Goal: Subscribe to service/newsletter

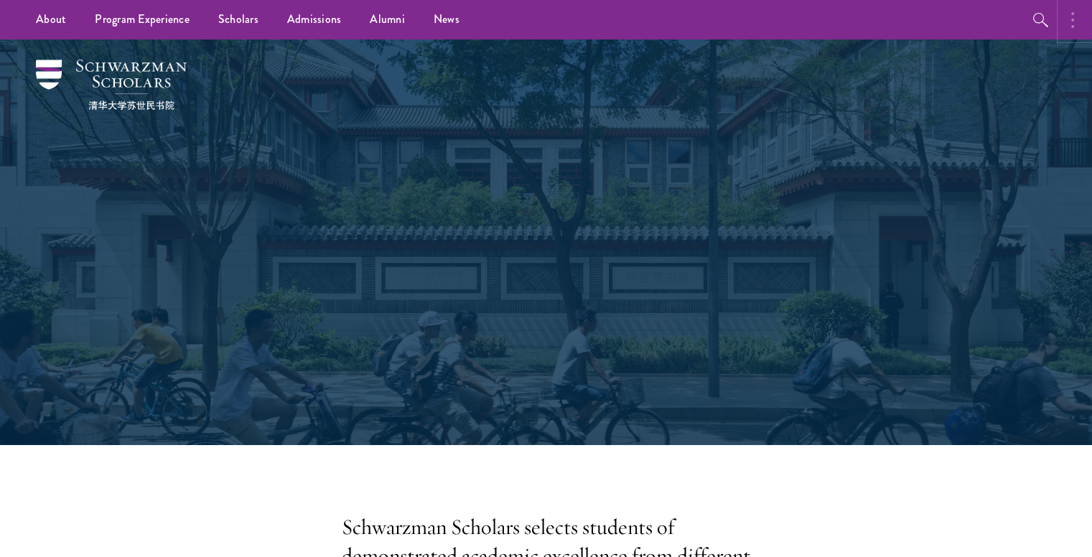
click at [1071, 15] on icon "button" at bounding box center [1072, 19] width 3 height 17
click at [916, 19] on button "button" at bounding box center [922, 19] width 32 height 39
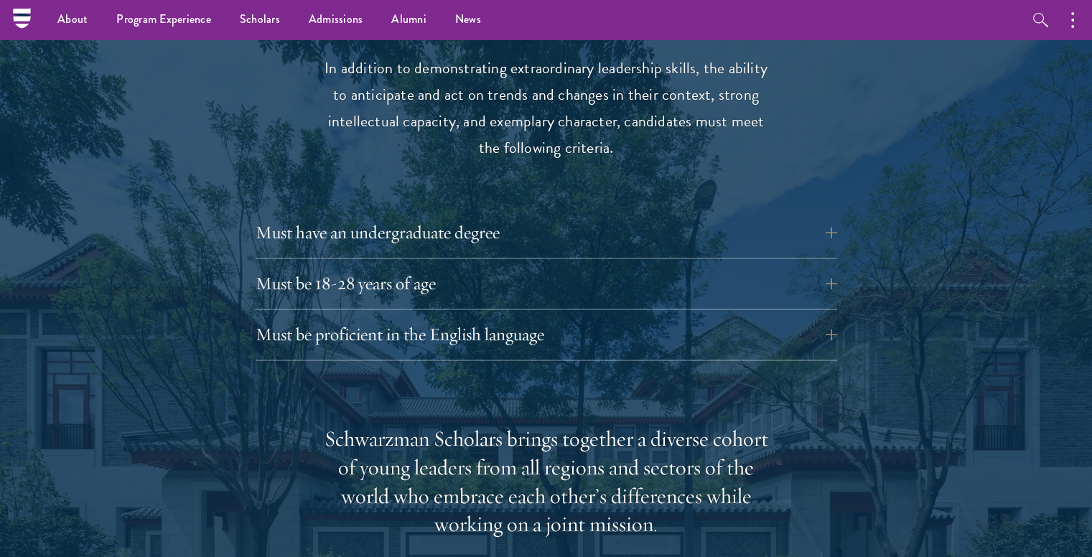
scroll to position [1918, 0]
click at [463, 215] on button "Must have an undergraduate degree" at bounding box center [557, 232] width 582 height 34
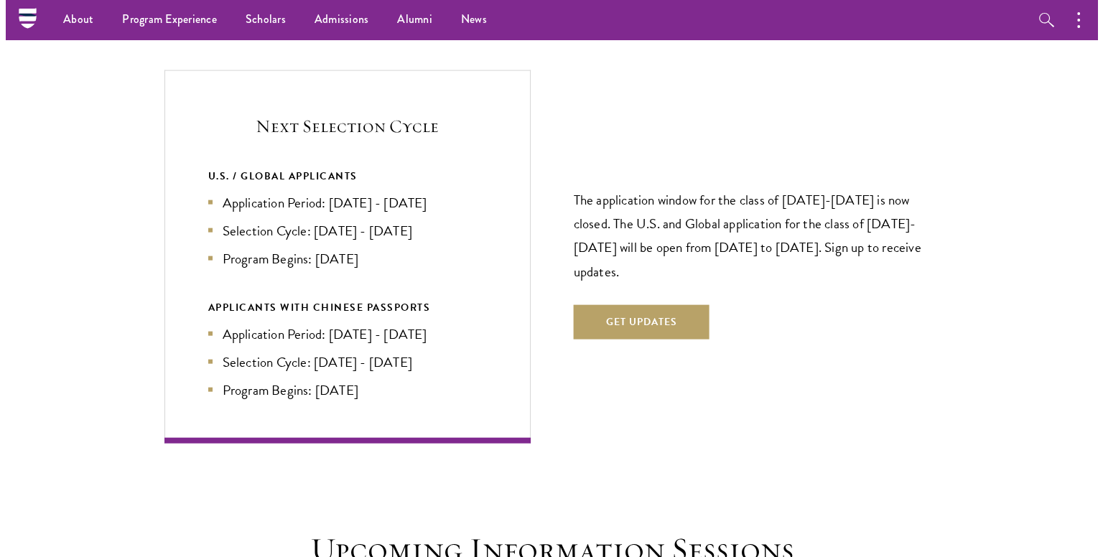
scroll to position [3248, 0]
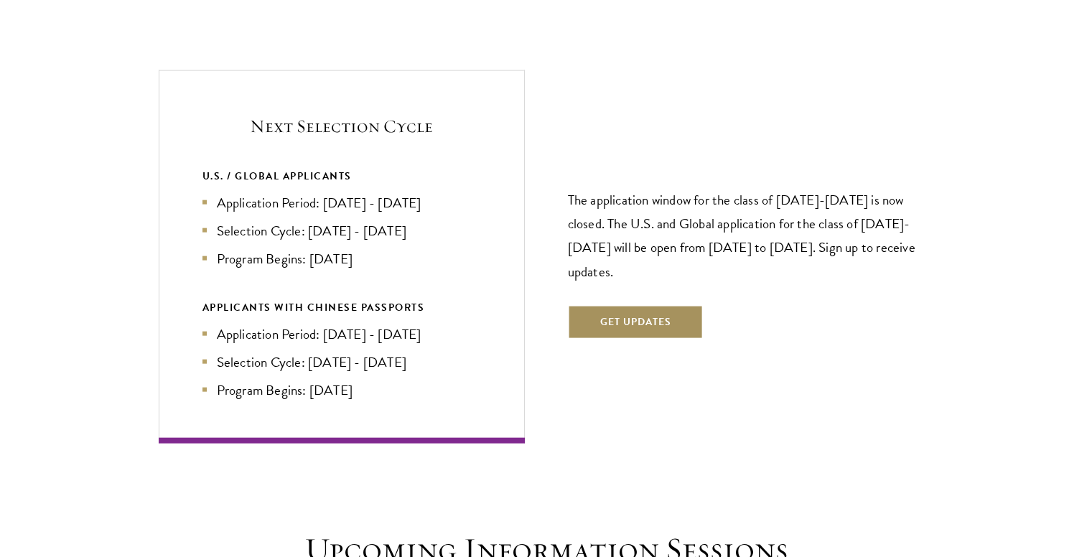
click at [645, 305] on button "Get Updates" at bounding box center [636, 322] width 136 height 34
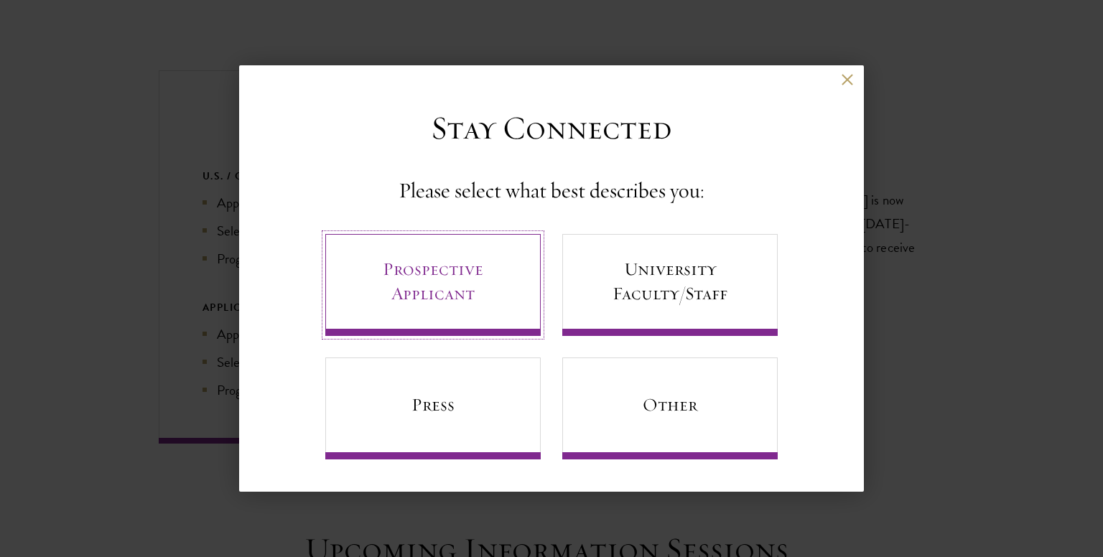
click at [416, 285] on link "Prospective Applicant" at bounding box center [432, 285] width 215 height 102
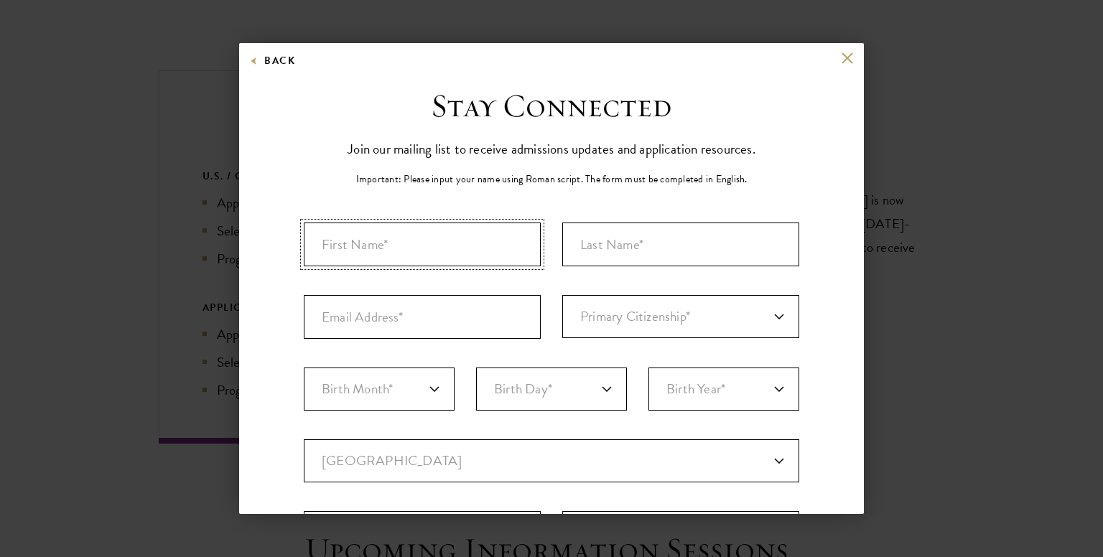
click at [436, 245] on input "First Name*" at bounding box center [422, 245] width 237 height 44
type input "Eric"
type input "Ayamba"
type input "ayambaeric86@gmail.com"
select select "KE"
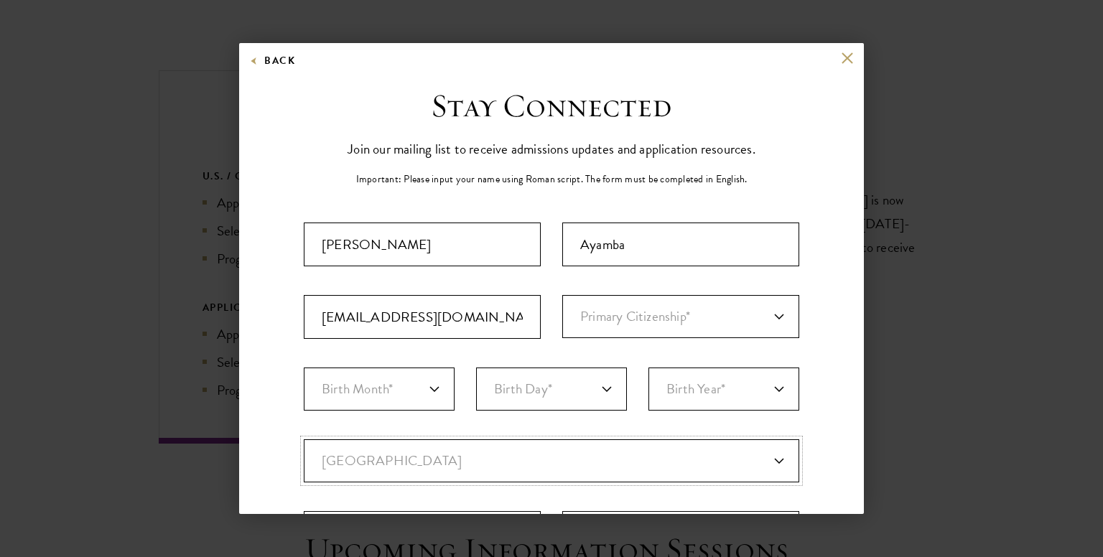
type input "Nairobi"
select select
click at [653, 318] on select "Primary Citizenship* Afghanistan Aland Islands Albania Algeria Andorra Angola A…" at bounding box center [680, 316] width 237 height 43
select select "UG"
click at [562, 295] on select "Primary Citizenship* Afghanistan Aland Islands Albania Algeria Andorra Angola A…" at bounding box center [680, 316] width 237 height 43
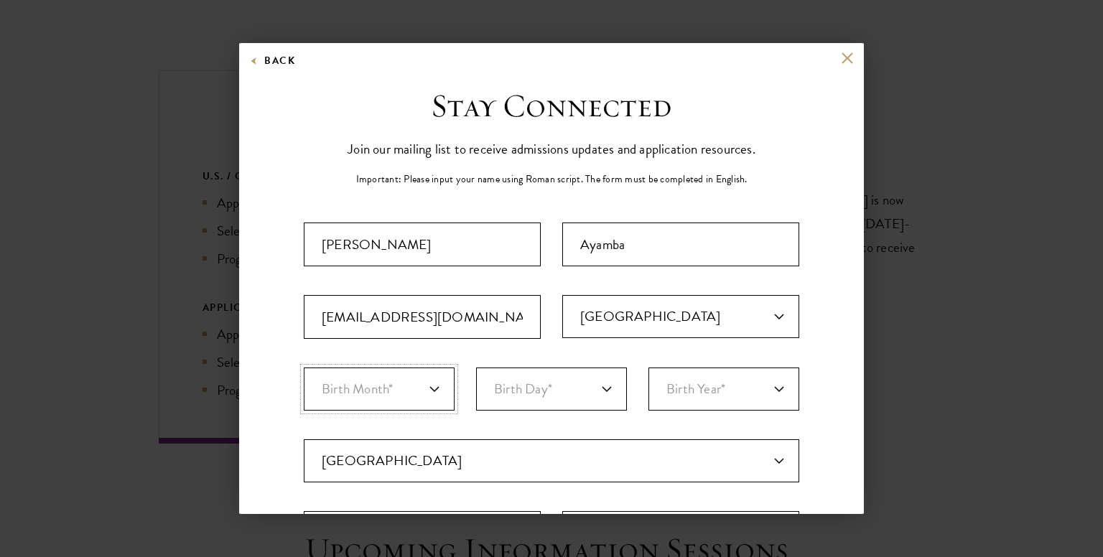
click at [399, 391] on select "Birth Month* January February March April May June July August September Octobe…" at bounding box center [379, 389] width 151 height 43
select select "01"
click at [304, 368] on select "Birth Month* January February March April May June July August September Octobe…" at bounding box center [379, 389] width 151 height 43
click at [598, 391] on select "Birth Day* 1 2 3 4 5 6 7 8 9 10 11 12 13 14 15 16 17 18 19 20 21 22 23 24 25 26…" at bounding box center [551, 389] width 151 height 43
select select "18"
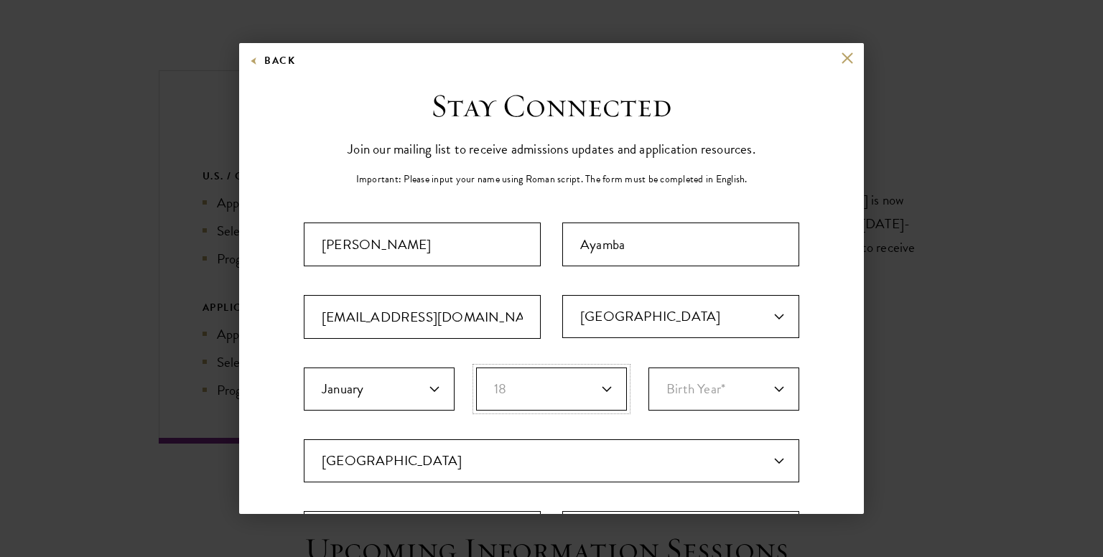
click at [476, 368] on select "Birth Day* 1 2 3 4 5 6 7 8 9 10 11 12 13 14 15 16 17 18 19 20 21 22 23 24 25 26…" at bounding box center [551, 389] width 151 height 43
click at [763, 391] on select "Birth Year* 2025 2024 2023 2022 2021 2020 2019 2018 2017 2016 2015 2014 2013 20…" at bounding box center [723, 389] width 151 height 43
select select "1998"
click at [648, 368] on select "Birth Year* 2025 2024 2023 2022 2021 2020 2019 2018 2017 2016 2015 2014 2013 20…" at bounding box center [723, 389] width 151 height 43
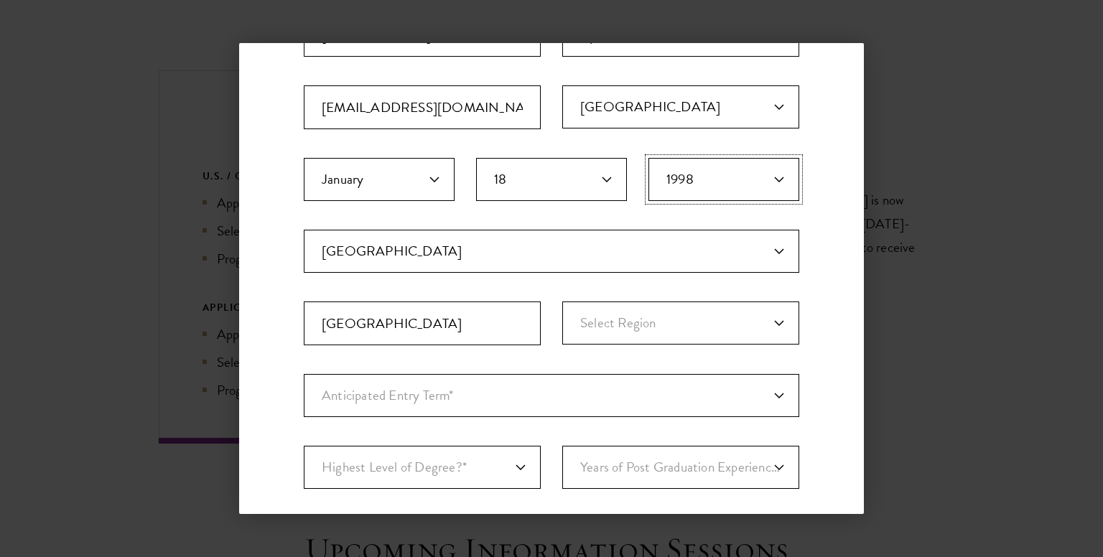
scroll to position [218, 0]
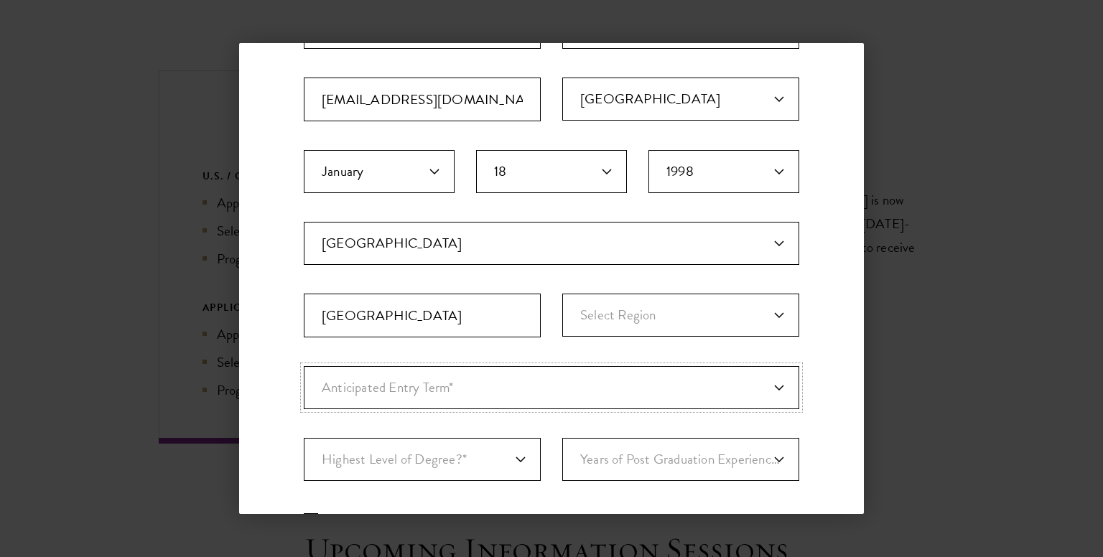
click at [405, 389] on select "Anticipated Entry Term* August 2026 (Application opens April 2025) Just Explori…" at bounding box center [551, 387] width 495 height 43
select select "e64b8ab3-eabb-4867-96d5-7e6b4840665f"
click at [304, 366] on select "Anticipated Entry Term* August 2026 (Application opens April 2025) Just Explori…" at bounding box center [551, 387] width 495 height 43
click at [498, 458] on select "Highest Level of Degree?* PHD Bachelor's Master's Current Undergraduate Student" at bounding box center [422, 459] width 237 height 43
select select "baef124f-e103-44b1-8ca6-5d0669438e44"
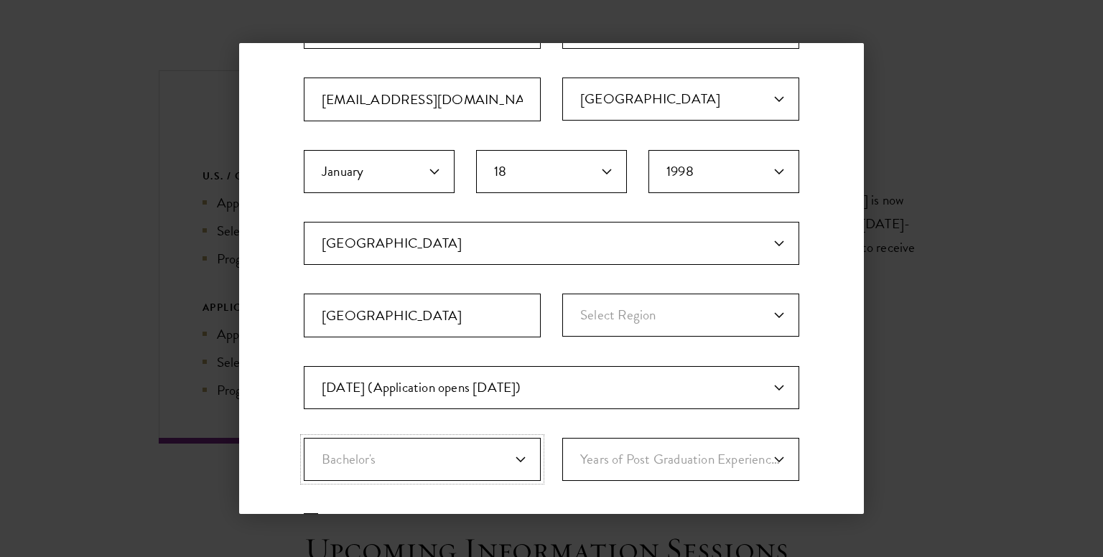
click at [304, 438] on select "Highest Level of Degree?* PHD Bachelor's Master's Current Undergraduate Student" at bounding box center [422, 459] width 237 height 43
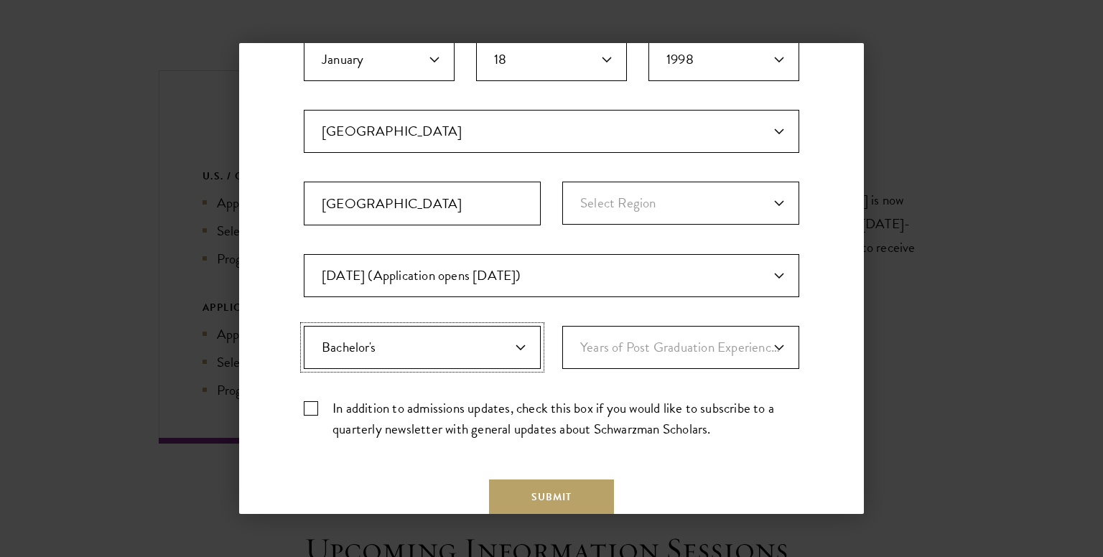
scroll to position [330, 0]
click at [765, 343] on select "Years of Post Graduation Experience?* 1 2 3 4 5 6 7 8 9 10" at bounding box center [680, 346] width 237 height 43
select select "2"
click at [562, 325] on select "Years of Post Graduation Experience?* 1 2 3 4 5 6 7 8 9 10" at bounding box center [680, 346] width 237 height 43
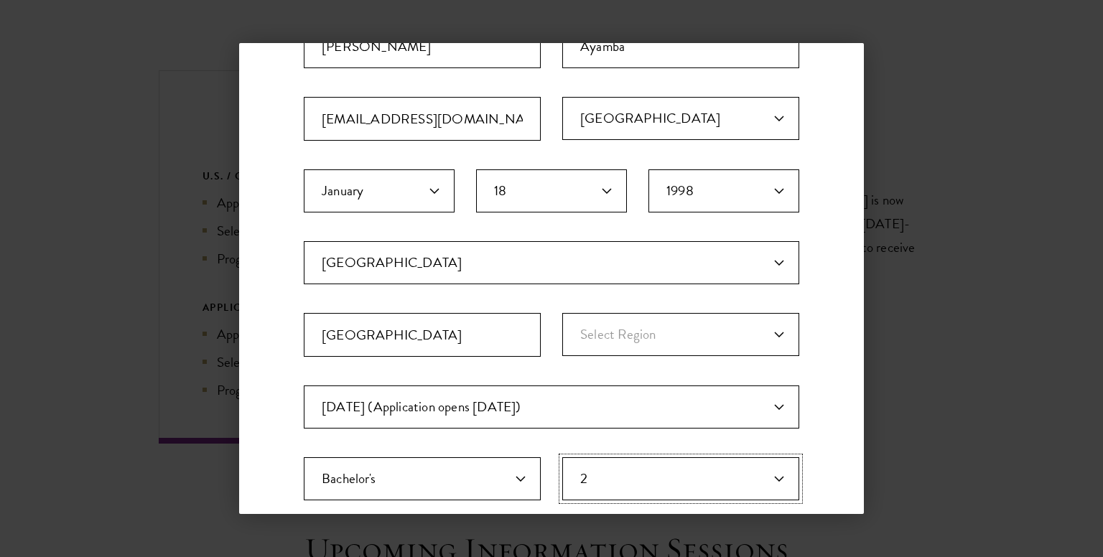
scroll to position [204, 0]
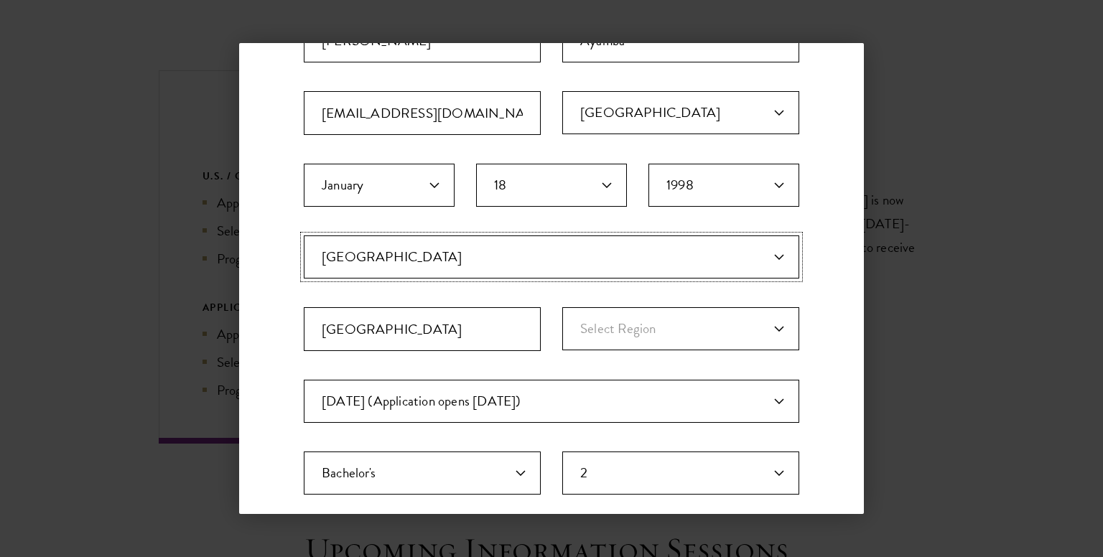
click at [362, 252] on select "Current Country Afghanistan Aland Islands Albania Algeria Andorra Angola Anguil…" at bounding box center [551, 256] width 495 height 43
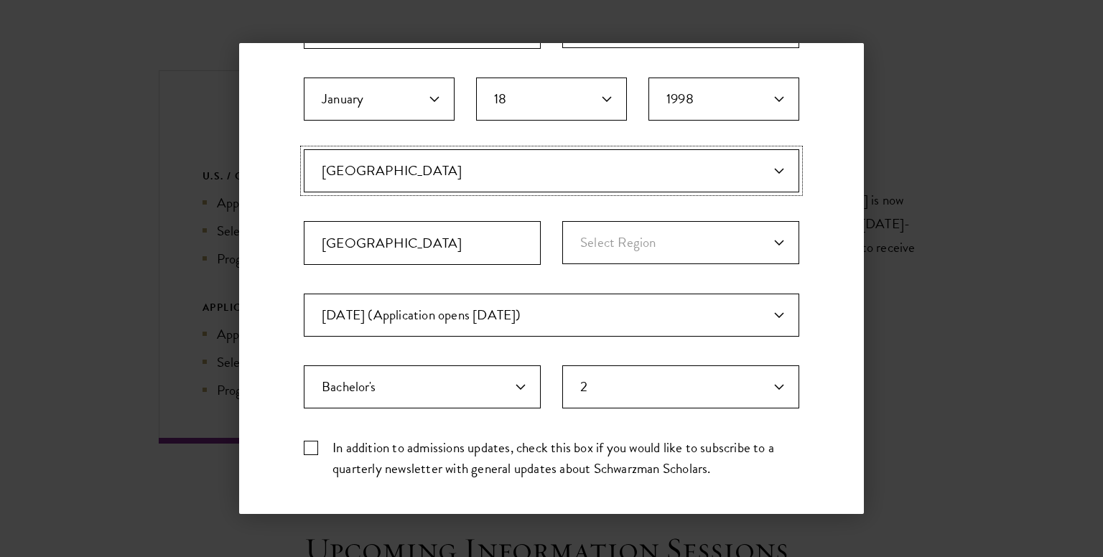
scroll to position [290, 0]
click at [764, 238] on select "Select Region Baringo Bomet Bungoma Busia Elgeyo-Marakwet Embu Garissa Homa Bay…" at bounding box center [680, 242] width 237 height 43
select select "Nairobi County"
click at [562, 221] on select "Select Region Baringo Bomet Bungoma Busia Elgeyo-Marakwet Embu Garissa Homa Bay…" at bounding box center [680, 242] width 237 height 43
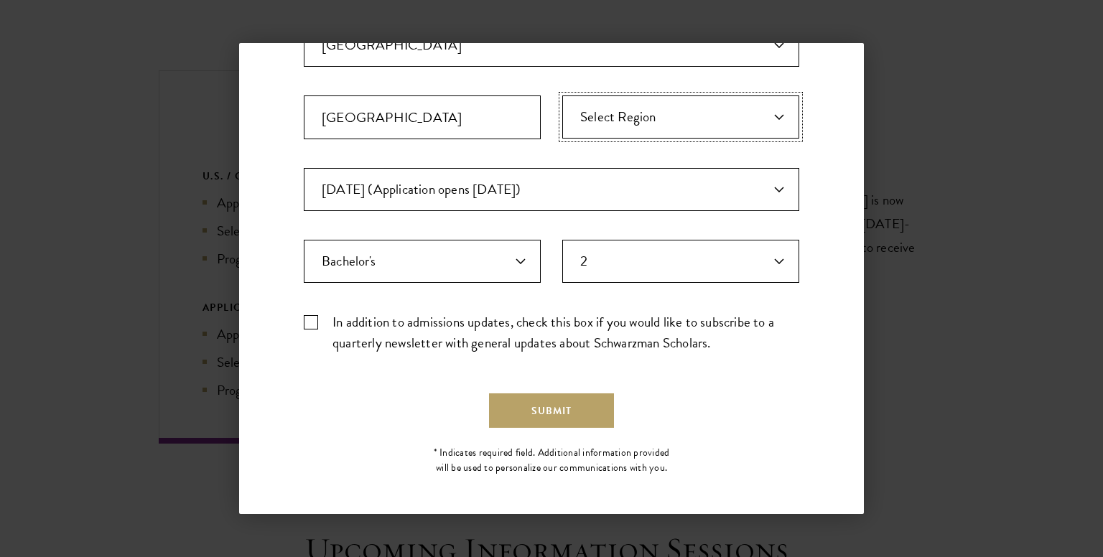
scroll to position [417, 0]
click at [304, 317] on label "In addition to admissions updates, check this box if you would like to subscrib…" at bounding box center [551, 331] width 495 height 42
click at [304, 317] on input "In addition to admissions updates, check this box if you would like to subscrib…" at bounding box center [551, 314] width 495 height 9
checkbox input "true"
click at [554, 403] on button "Submit" at bounding box center [551, 409] width 125 height 34
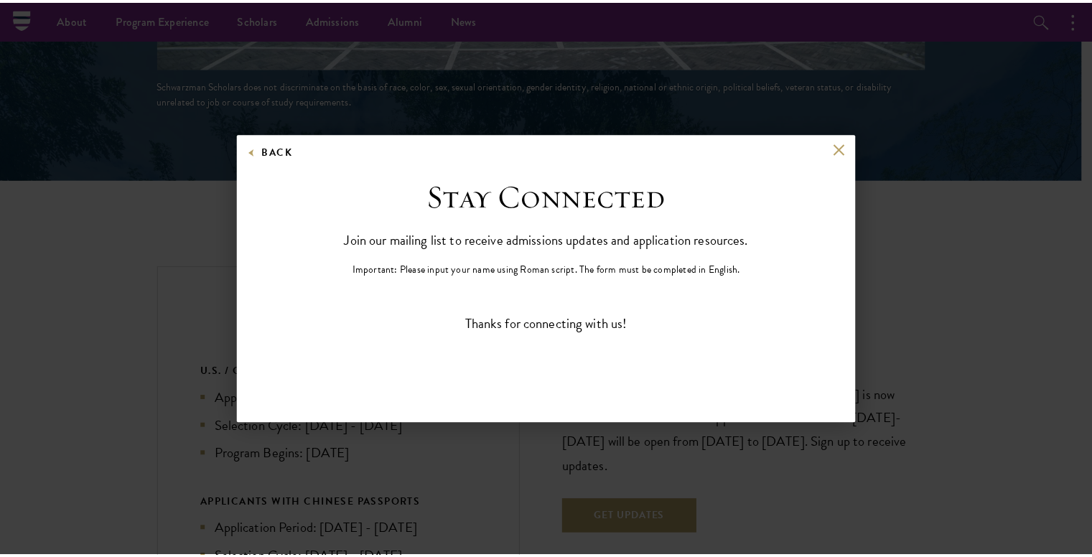
scroll to position [0, 0]
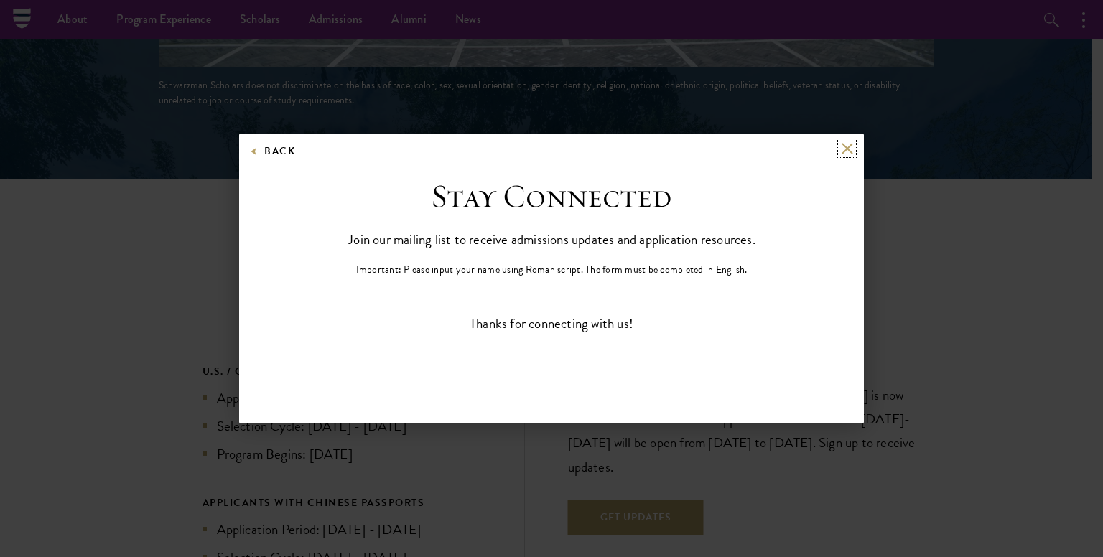
click at [846, 148] on button at bounding box center [847, 148] width 12 height 12
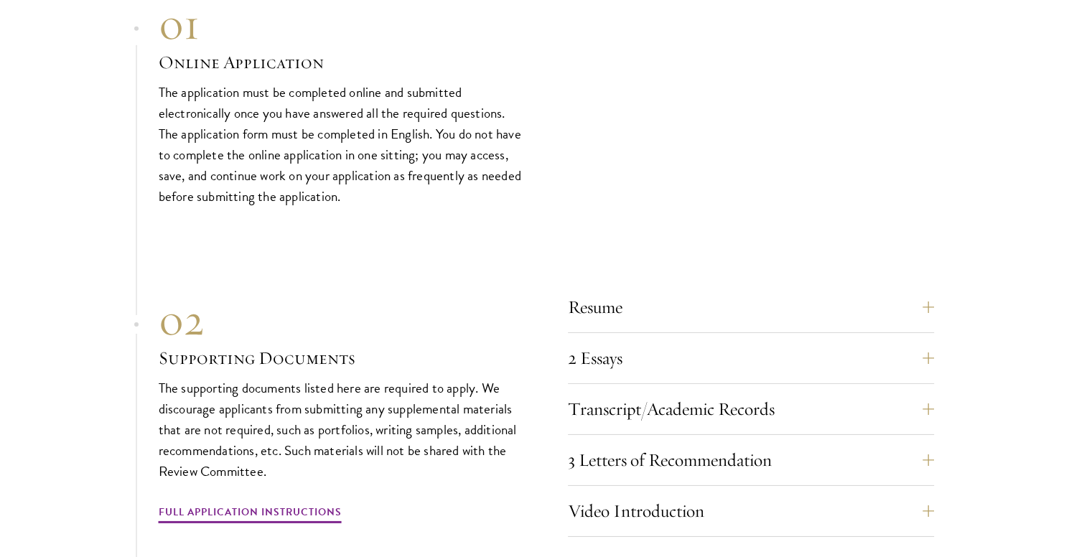
scroll to position [4523, 0]
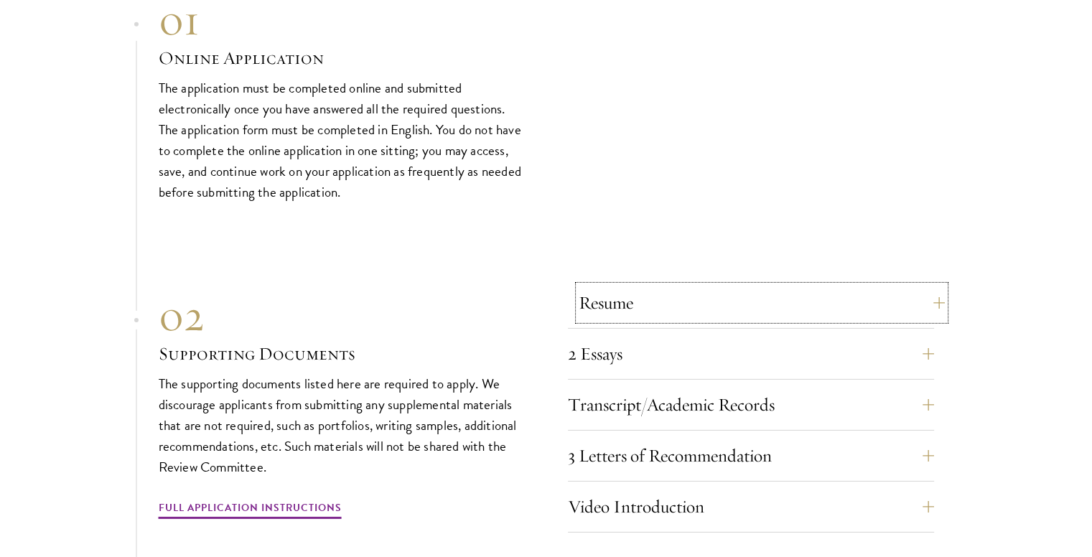
click at [613, 286] on button "Resume" at bounding box center [762, 303] width 366 height 34
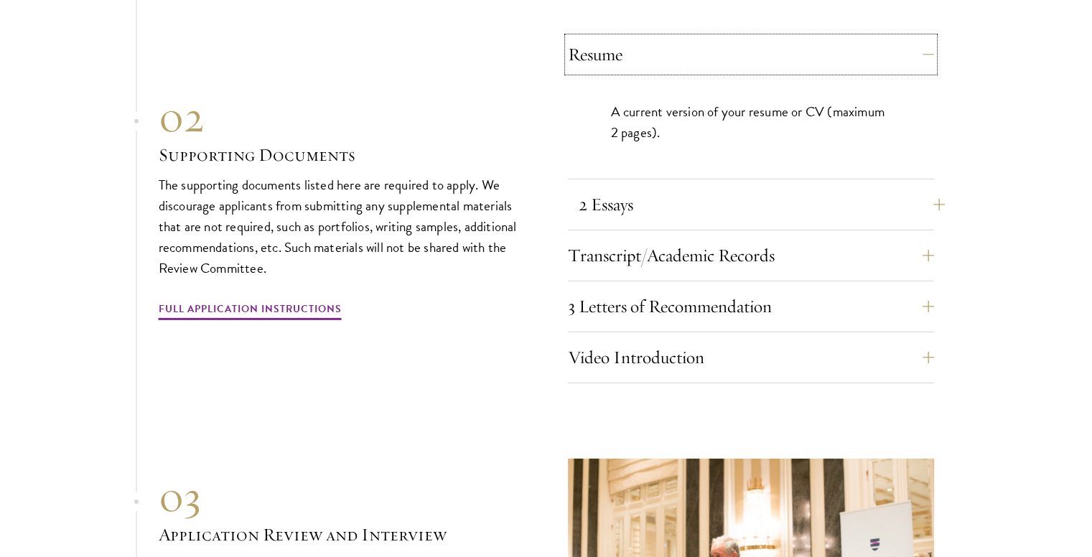
scroll to position [4580, 0]
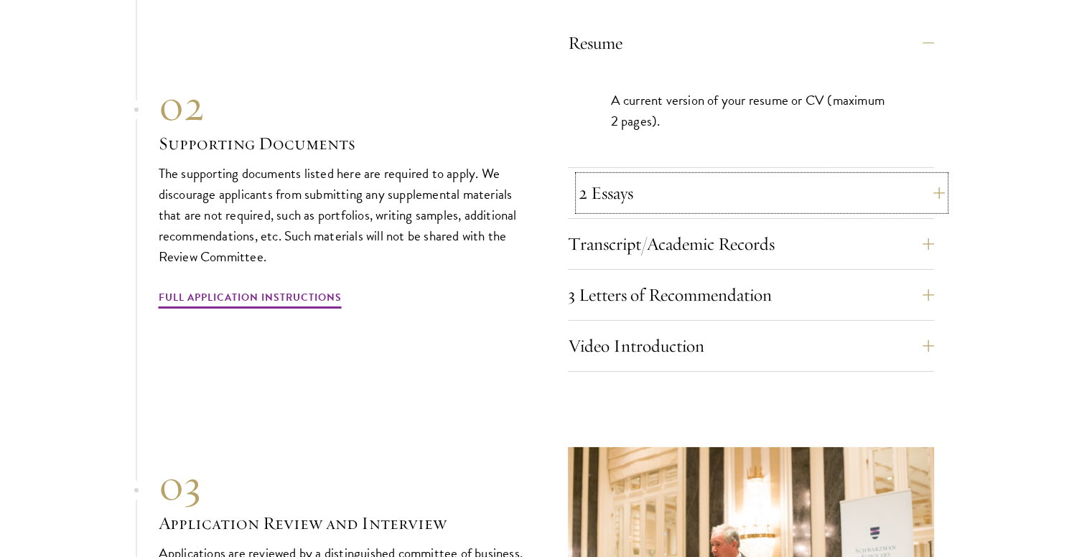
click at [613, 176] on button "2 Essays" at bounding box center [762, 193] width 366 height 34
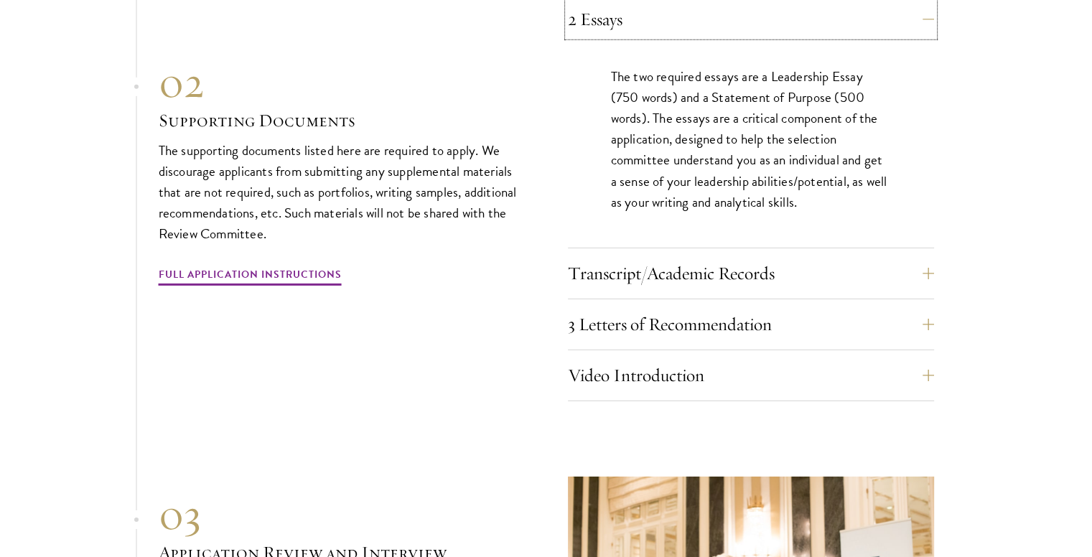
scroll to position [4663, 0]
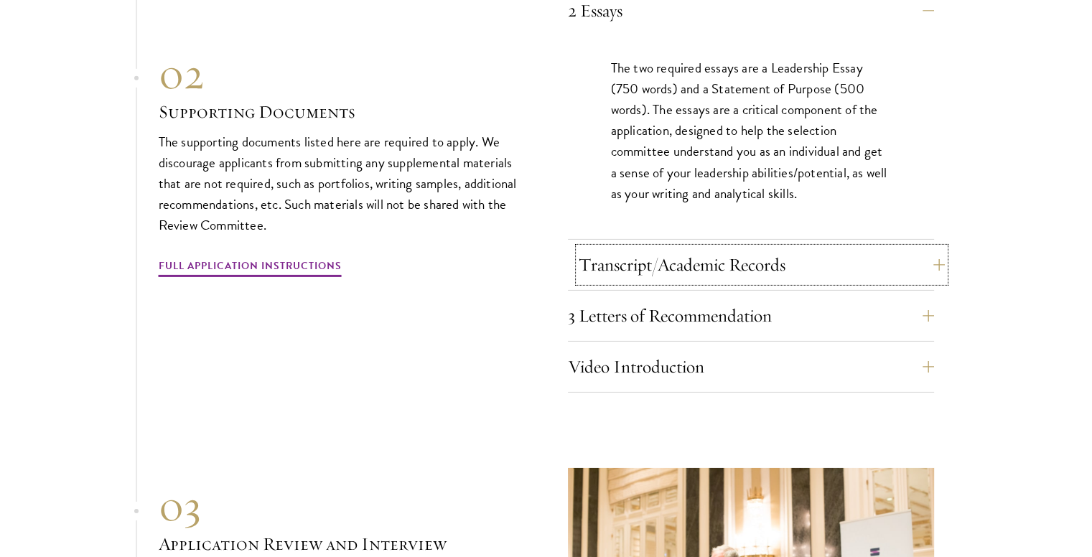
click at [676, 248] on button "Transcript/Academic Records" at bounding box center [762, 265] width 366 height 34
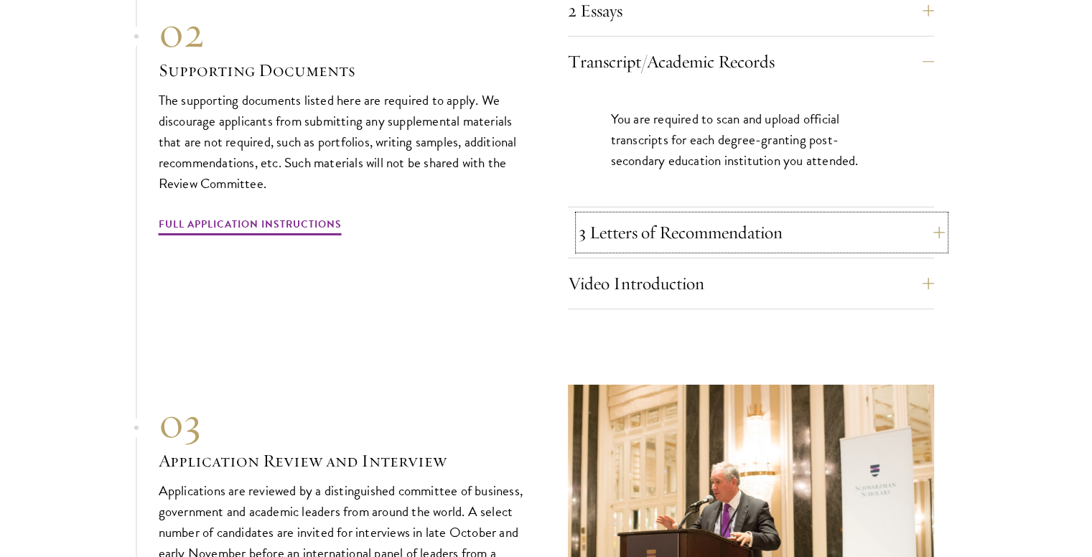
click at [699, 215] on button "3 Letters of Recommendation" at bounding box center [762, 232] width 366 height 34
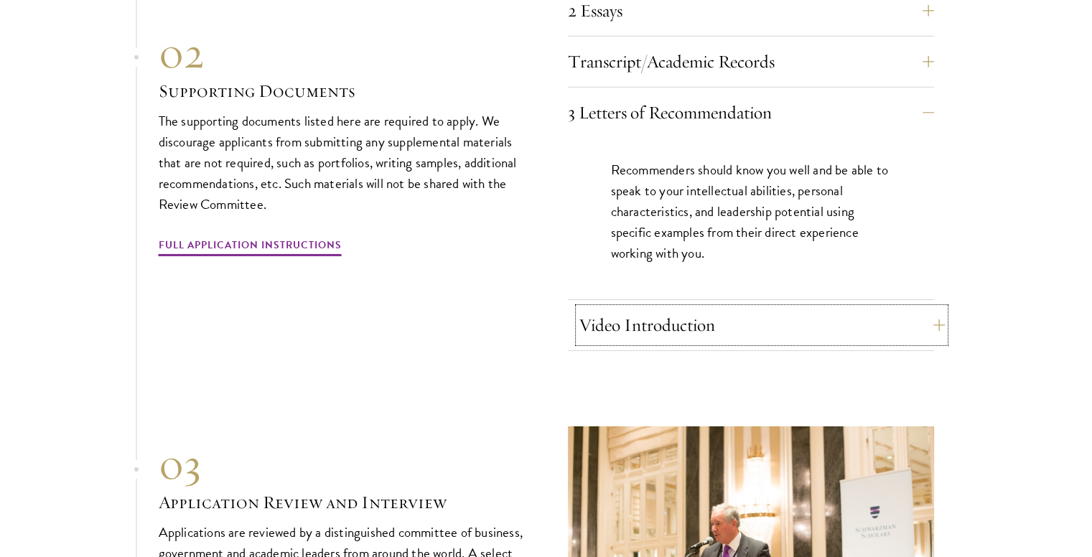
click at [635, 308] on button "Video Introduction" at bounding box center [762, 325] width 366 height 34
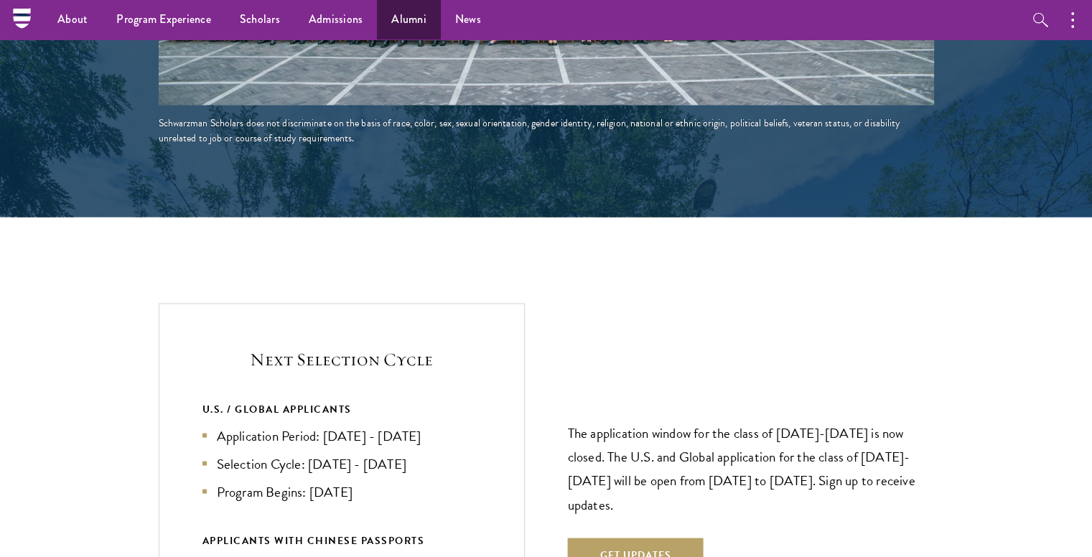
scroll to position [2713, 0]
